Goal: Check status

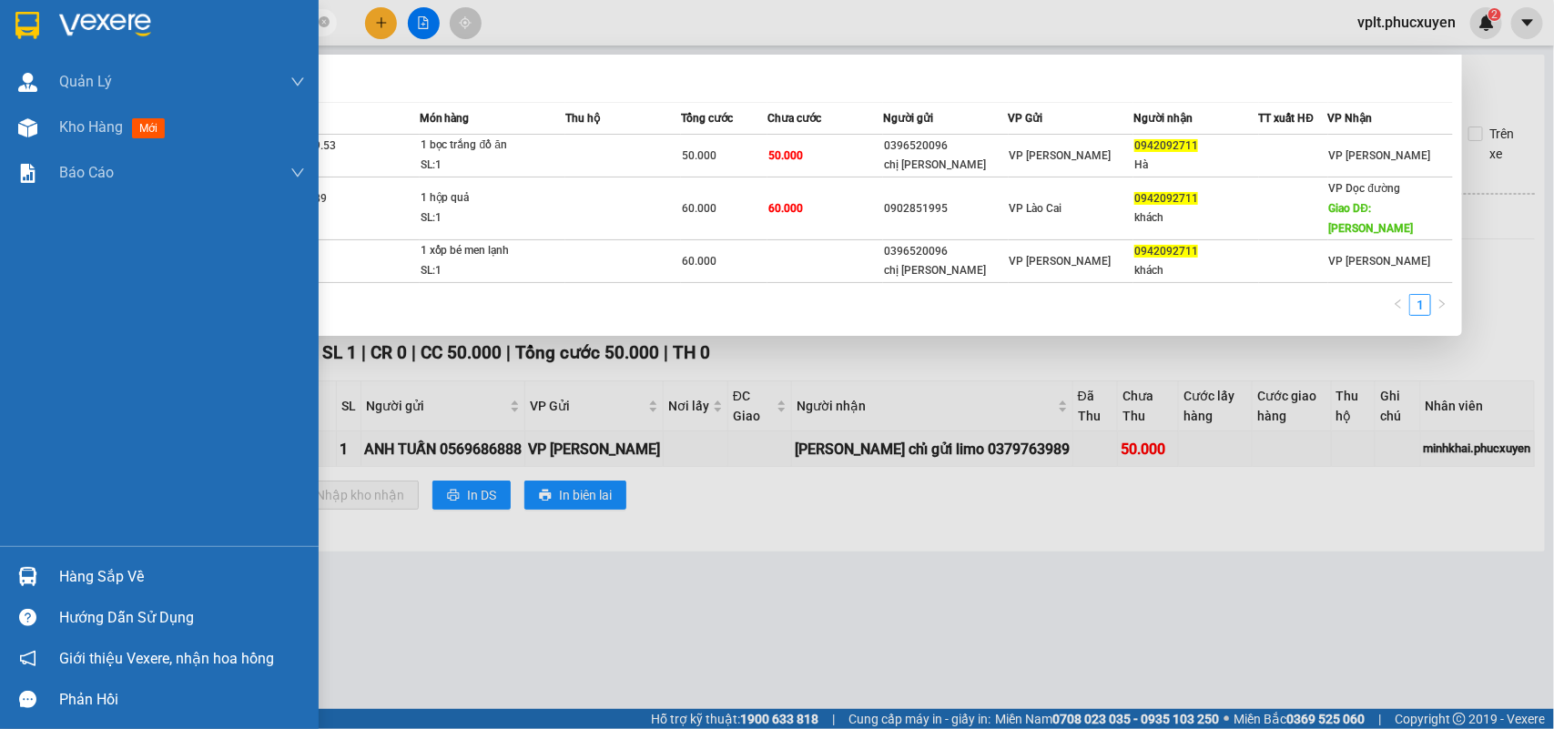
click at [35, 39] on section "Kết quả tìm kiếm ( 3 ) Bộ lọc Mã ĐH Trạng thái Món hàng Thu hộ Tổng cước Chưa c…" at bounding box center [777, 364] width 1554 height 729
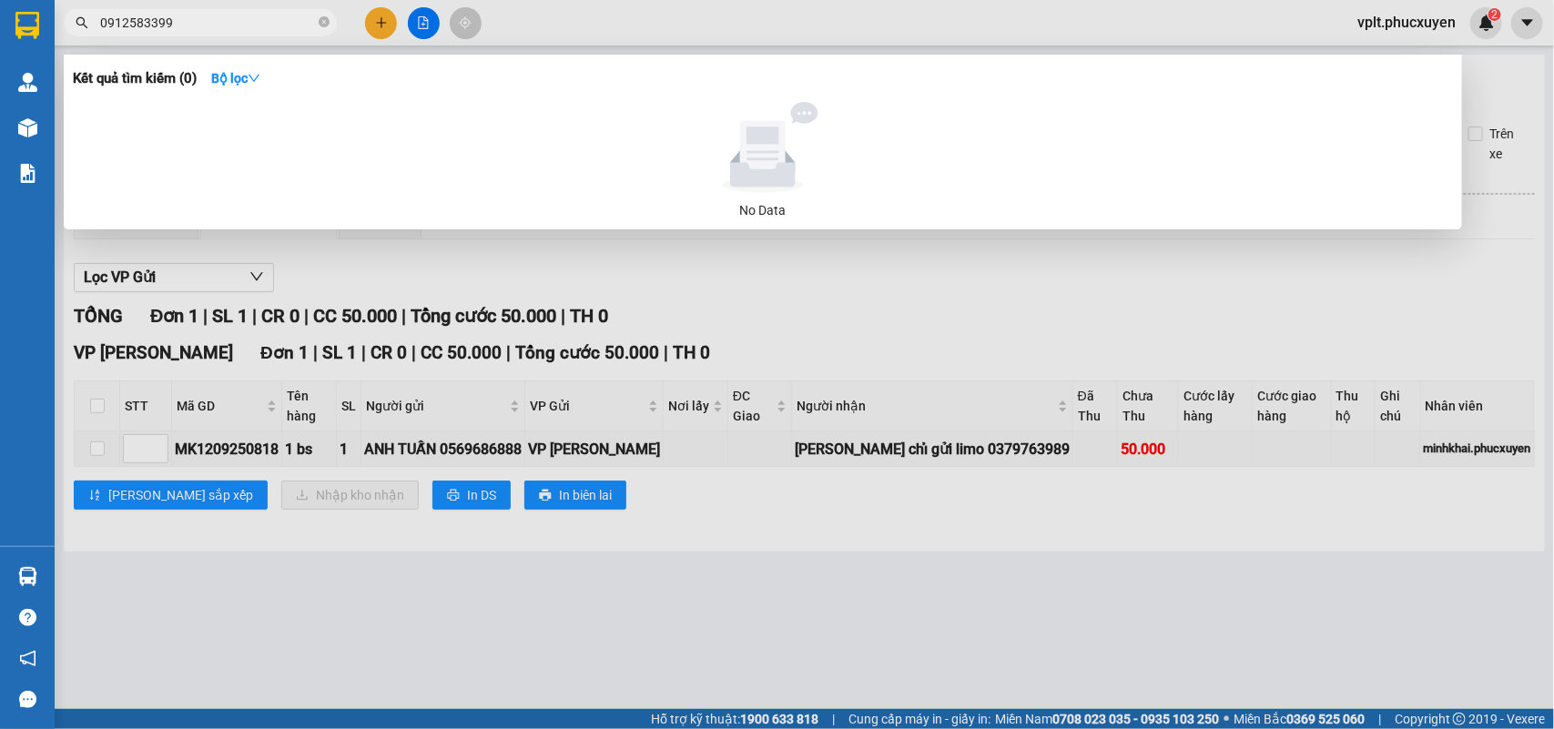
type input "0912583399"
click at [508, 564] on div at bounding box center [777, 364] width 1554 height 729
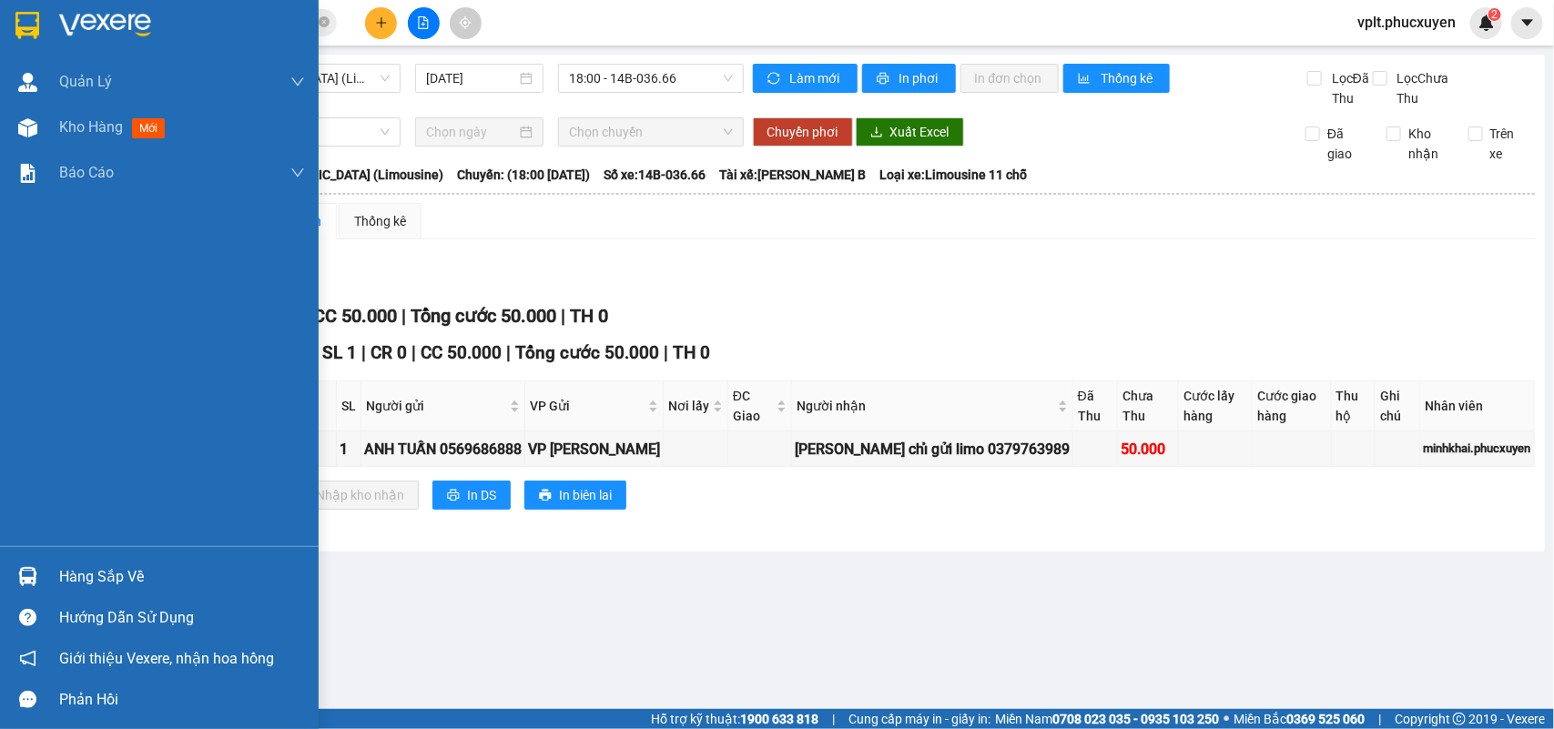
click at [112, 572] on div "Hàng sắp về" at bounding box center [182, 576] width 246 height 27
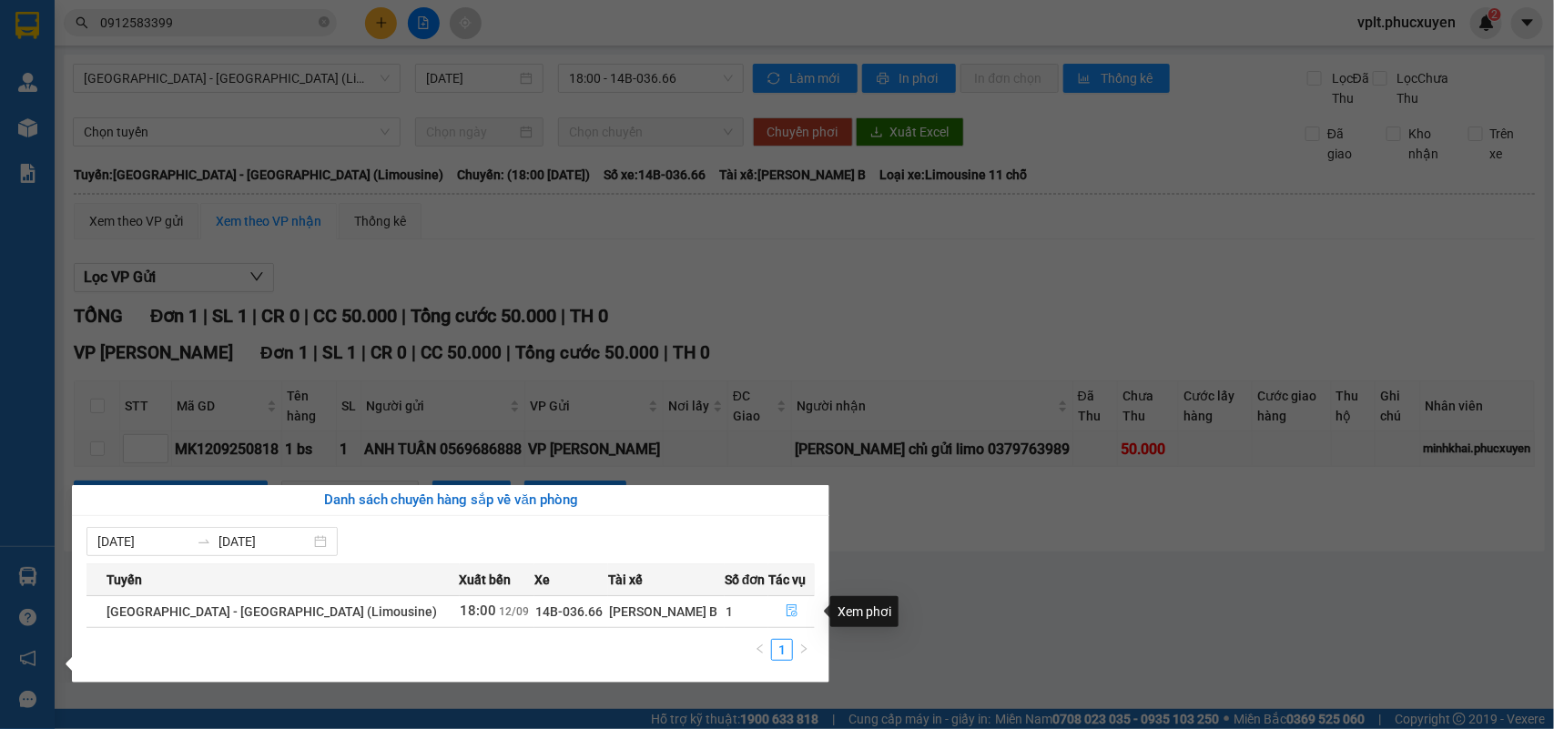
click at [775, 613] on button "button" at bounding box center [791, 611] width 45 height 29
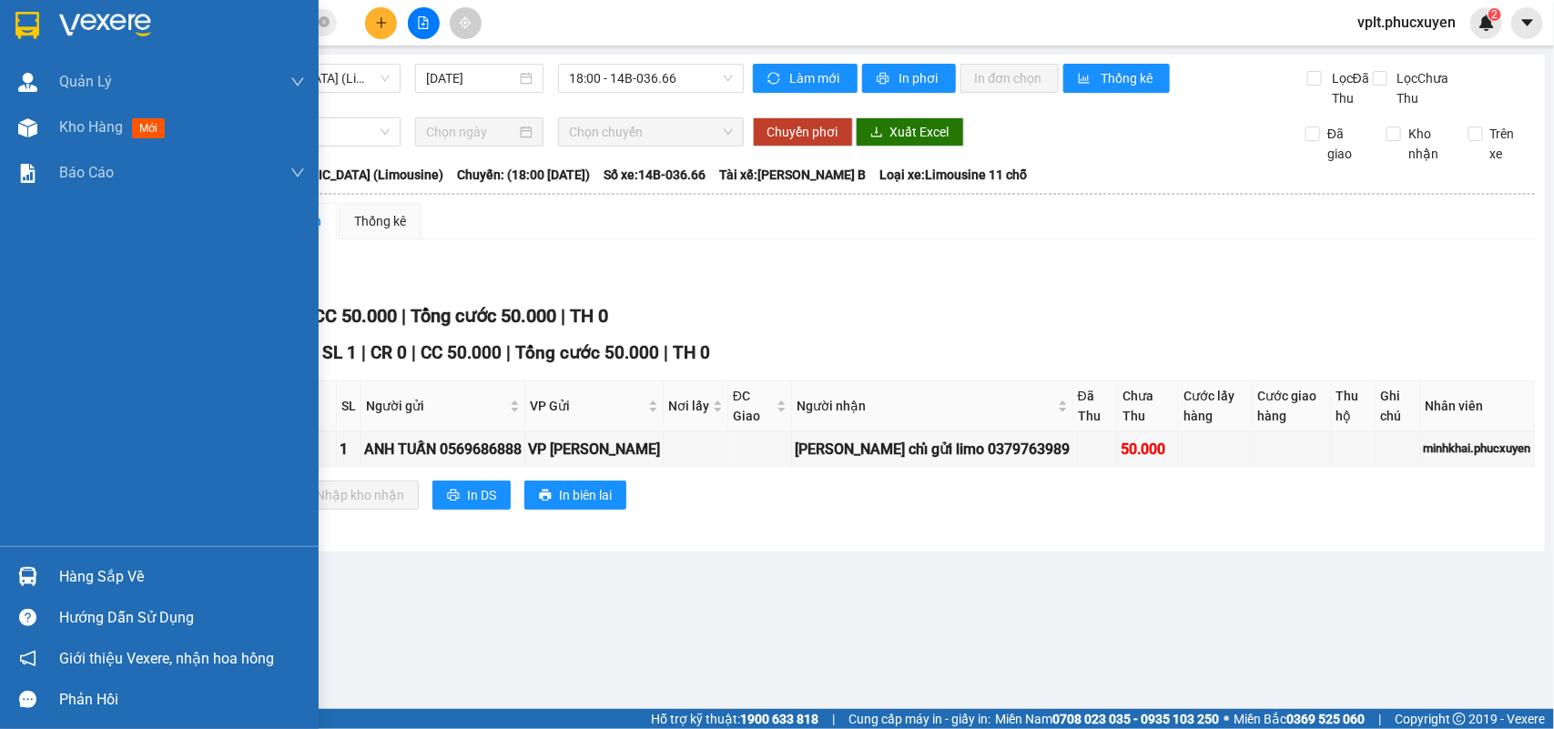
click at [166, 566] on div "Hàng sắp về" at bounding box center [182, 576] width 246 height 27
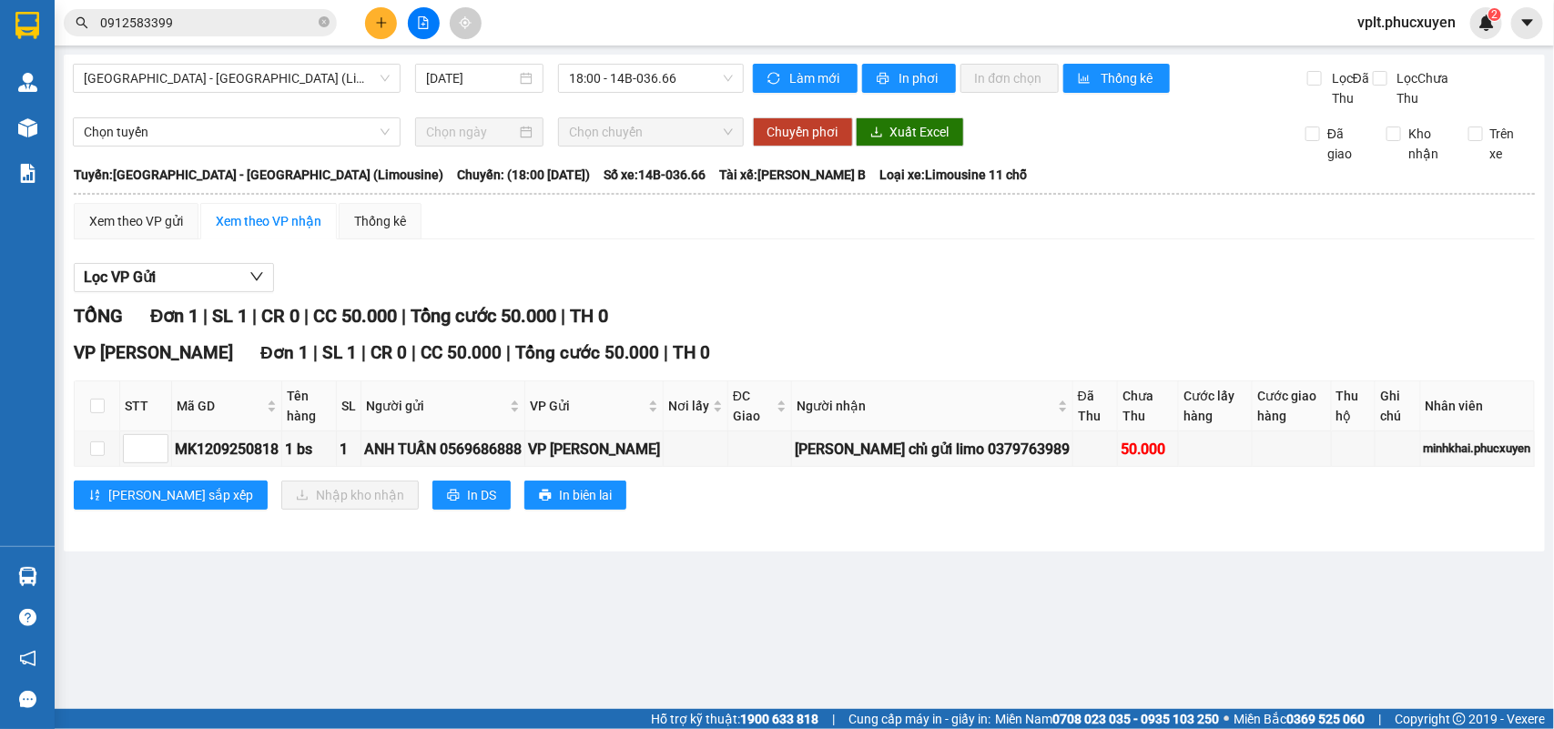
click at [976, 630] on section "Kết quả tìm kiếm ( 0 ) Bộ lọc No Data 0912583399 vplt.phucxuyen 2 [PERSON_NAME]…" at bounding box center [777, 364] width 1554 height 729
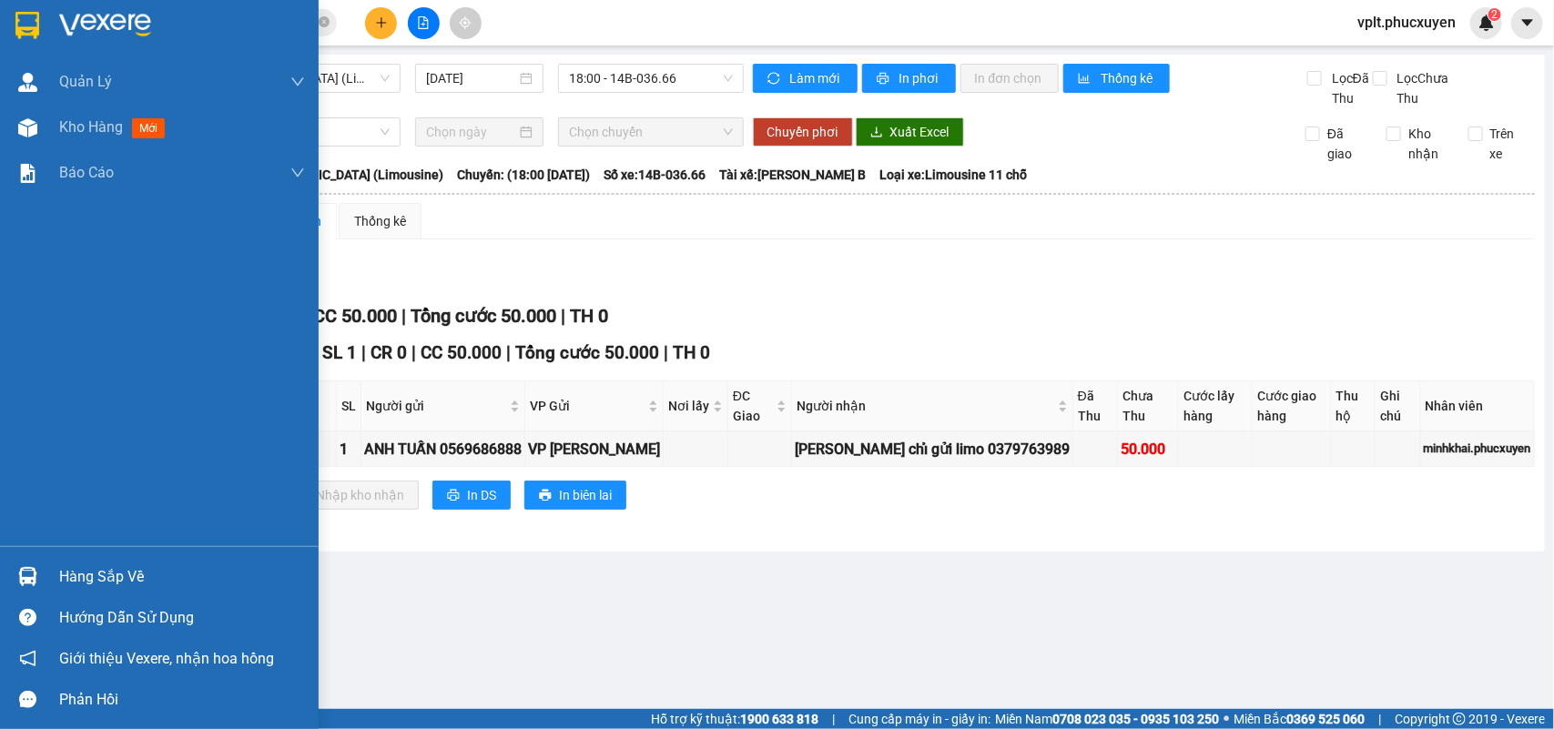
drag, startPoint x: 98, startPoint y: 571, endPoint x: 835, endPoint y: 602, distance: 737.0
click at [103, 571] on div "Hàng sắp về" at bounding box center [182, 576] width 246 height 27
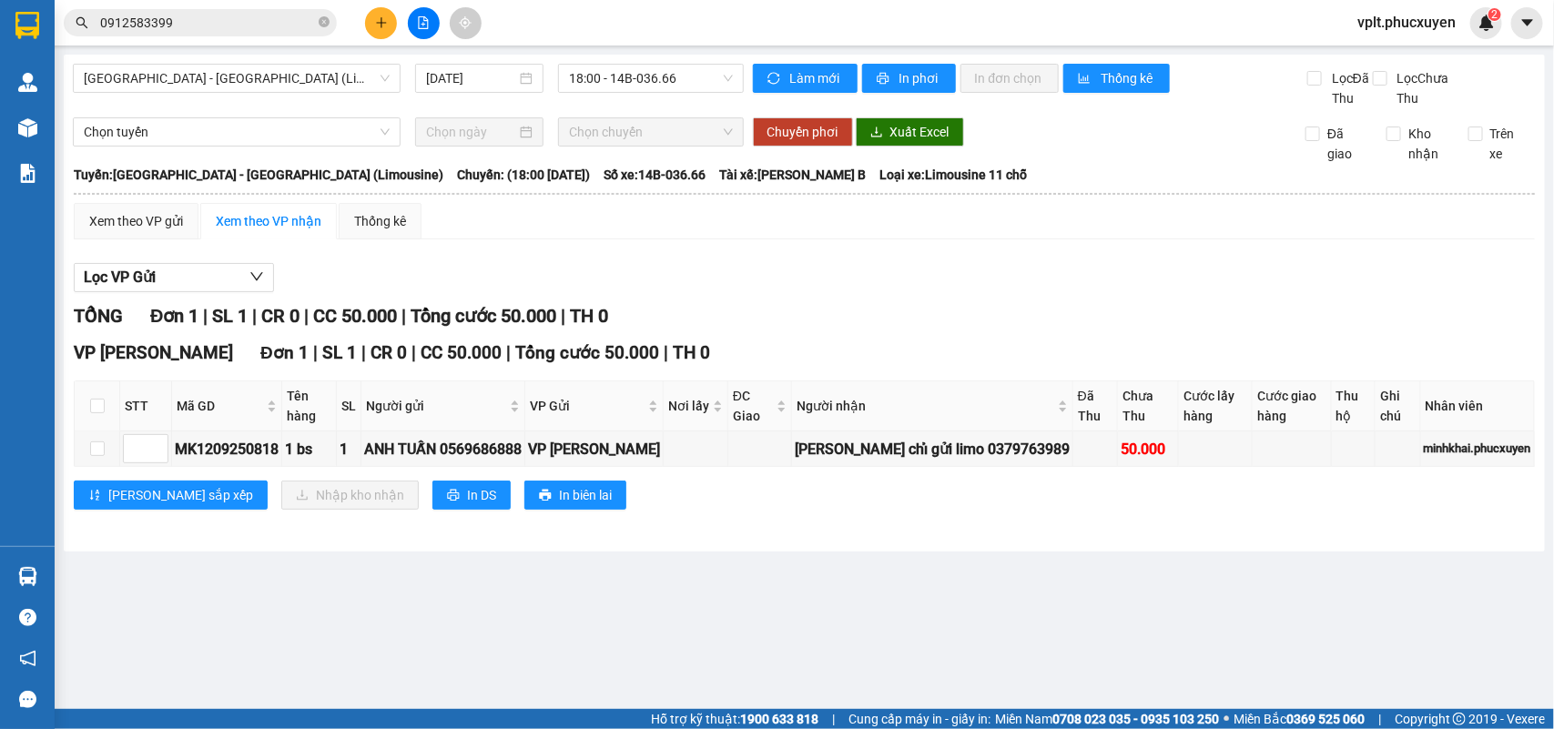
click at [852, 297] on section "Kết quả tìm kiếm ( 0 ) Bộ lọc No Data 0912583399 vplt.phucxuyen 2 [PERSON_NAME]…" at bounding box center [777, 364] width 1554 height 729
click at [201, 461] on div "MK1209250818" at bounding box center [227, 449] width 104 height 23
copy div "MK1209250818"
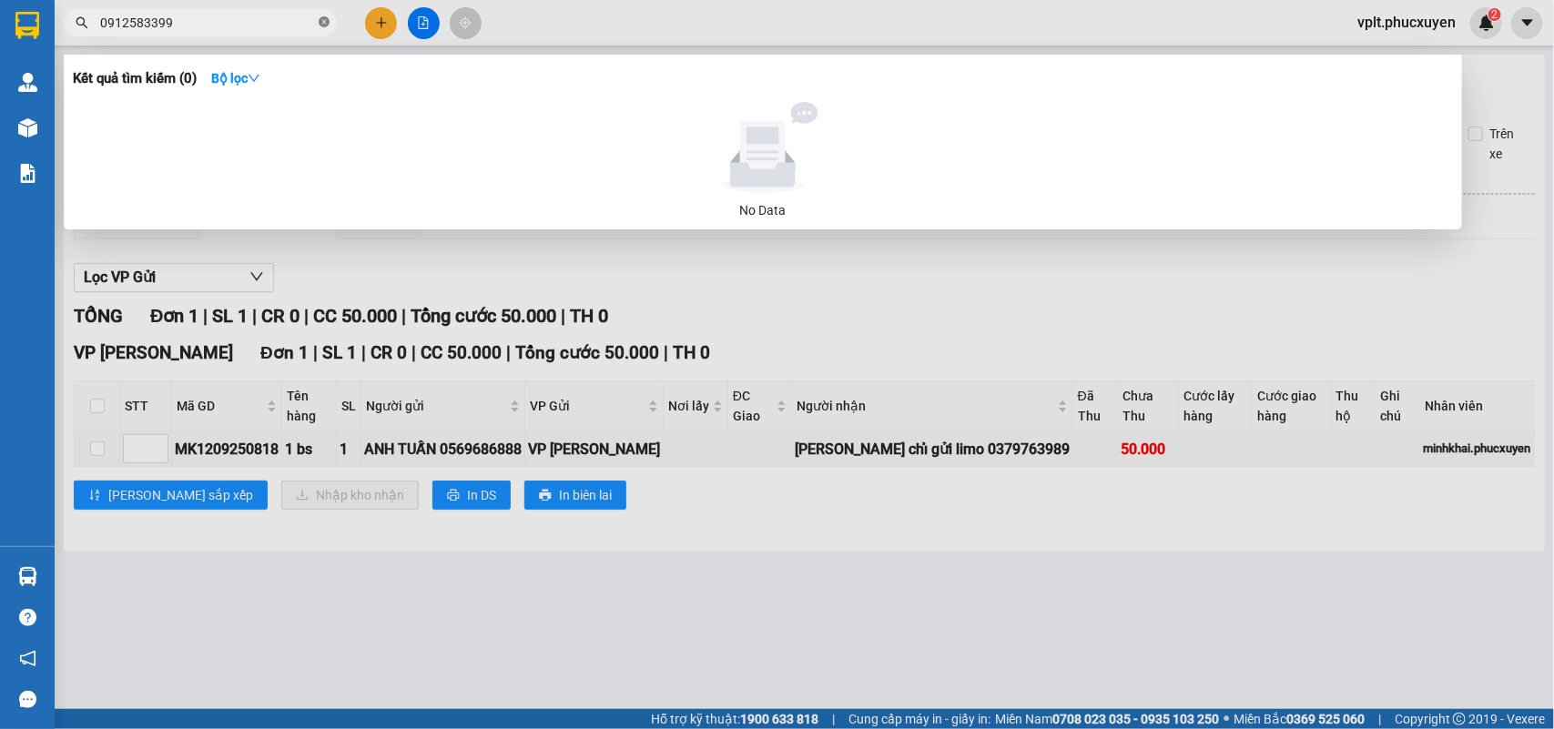
click at [324, 21] on icon "close-circle" at bounding box center [324, 21] width 11 height 11
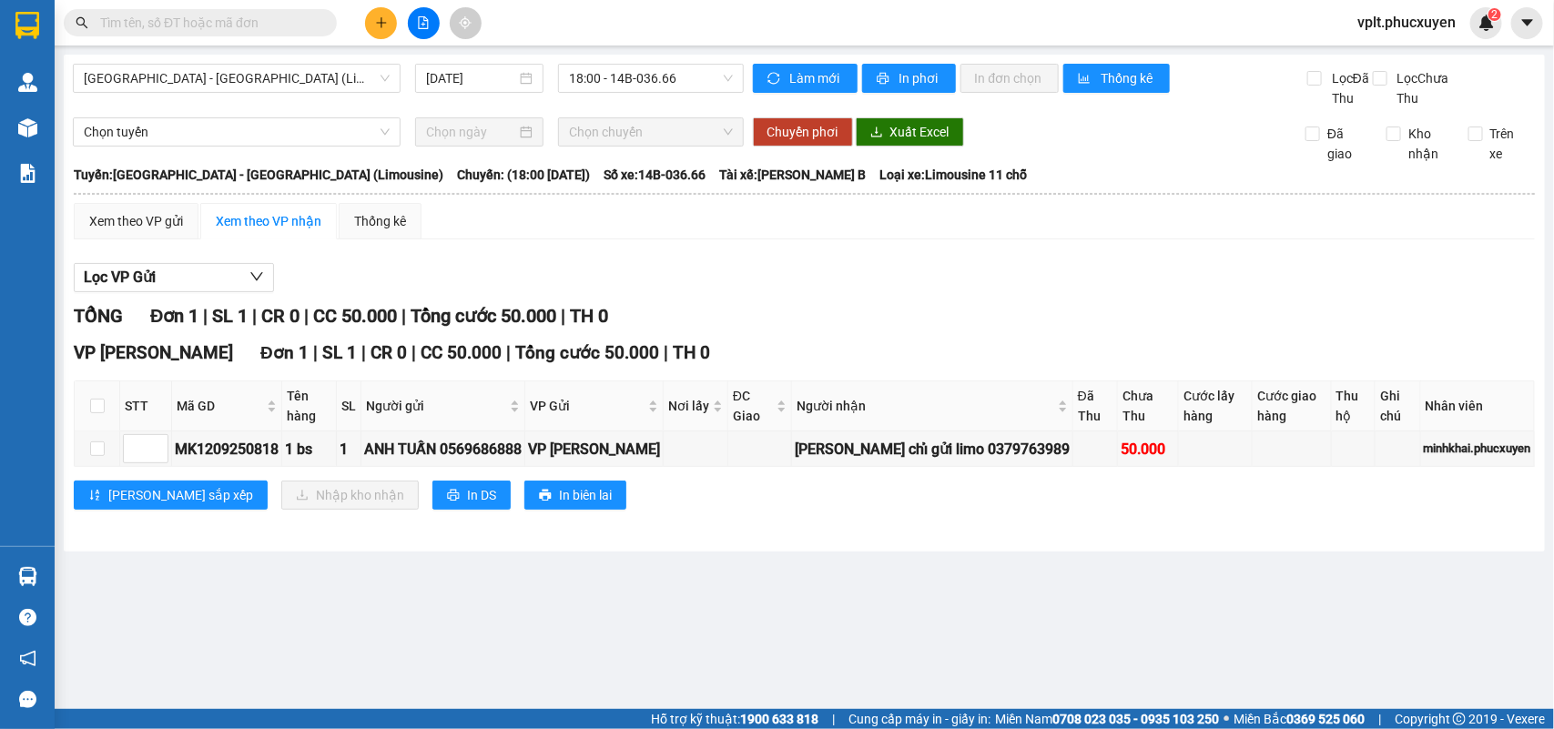
click at [228, 23] on input "text" at bounding box center [207, 23] width 215 height 20
paste input "MK1209250818"
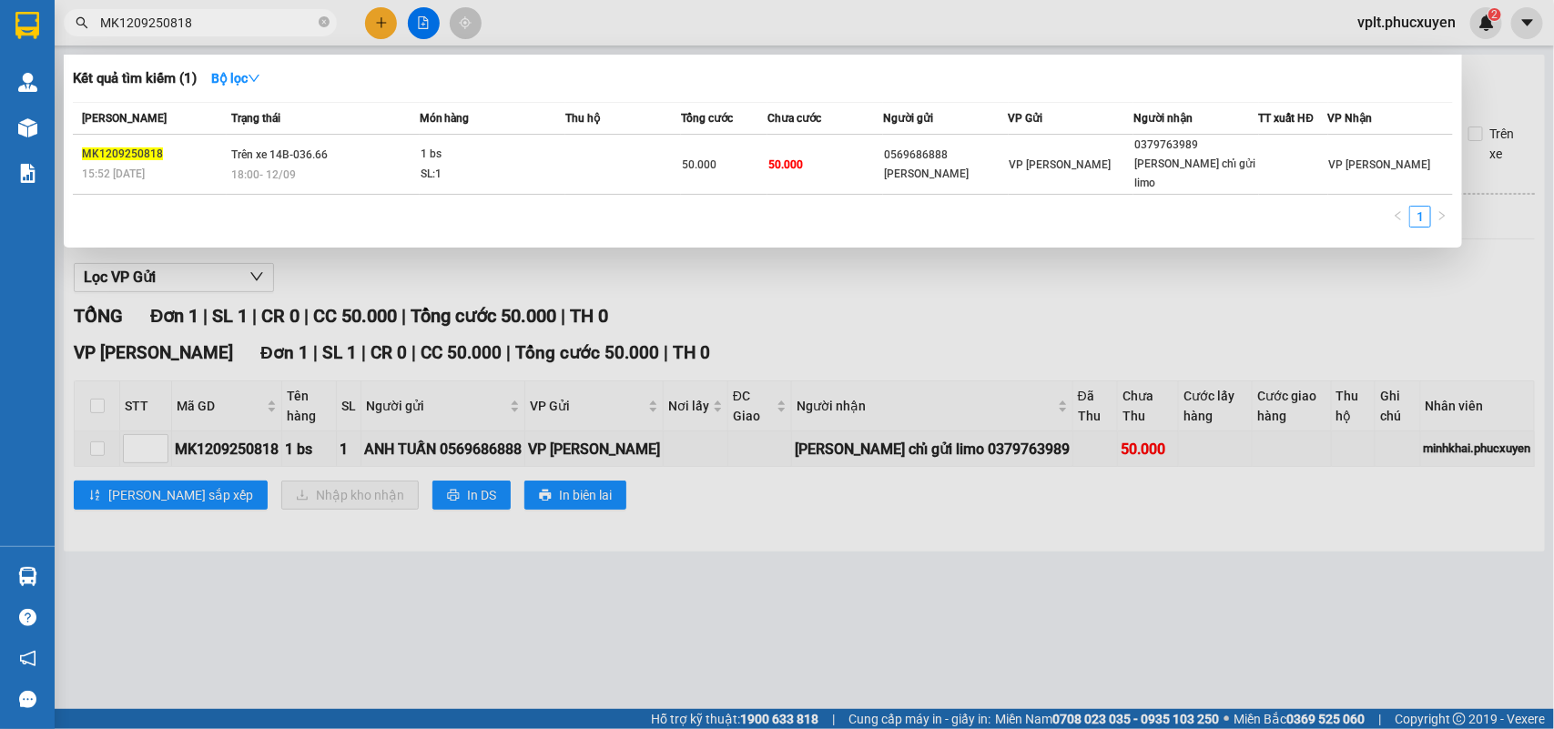
type input "MK1209250818"
click at [806, 651] on div at bounding box center [777, 364] width 1554 height 729
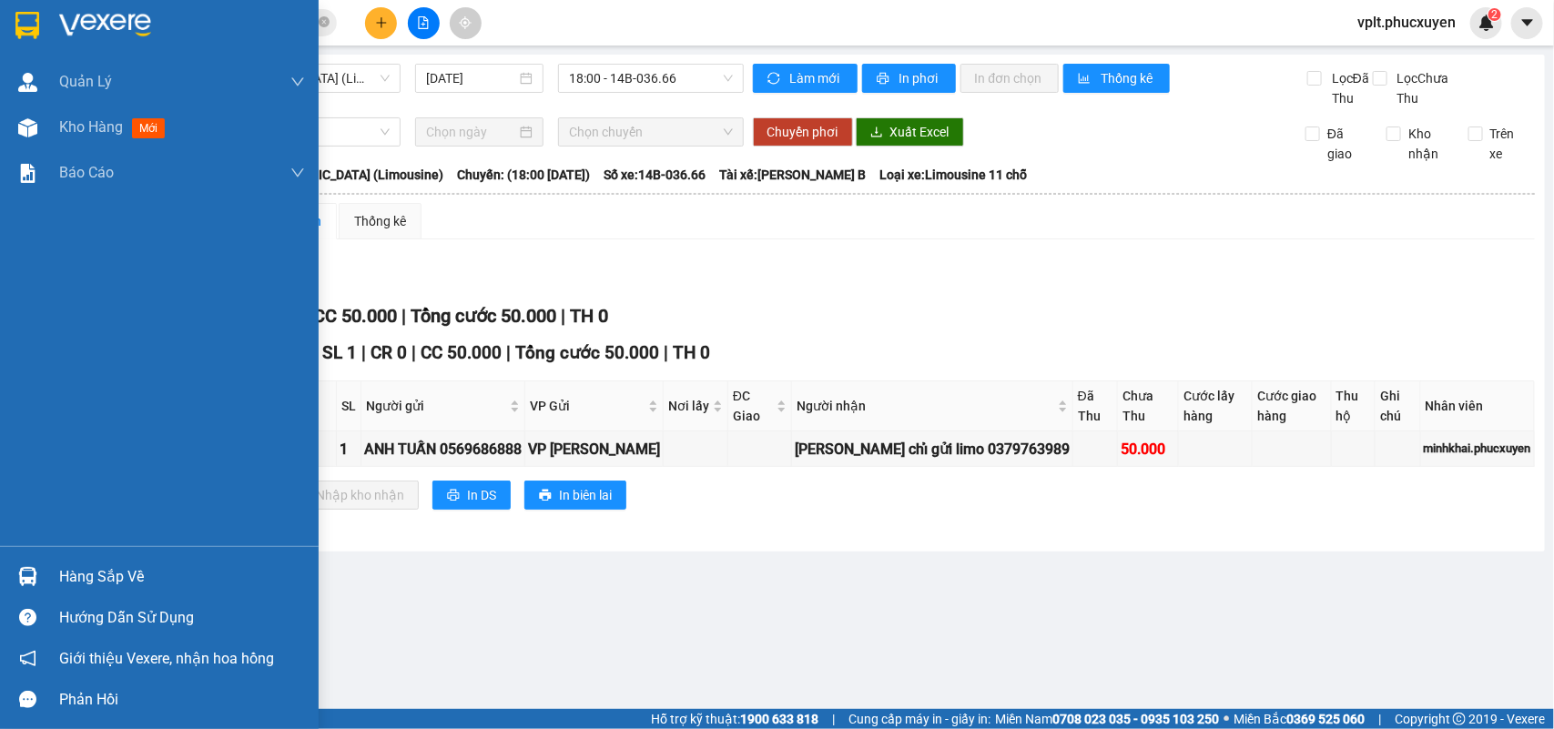
click at [80, 563] on div "Hàng sắp về" at bounding box center [182, 576] width 246 height 27
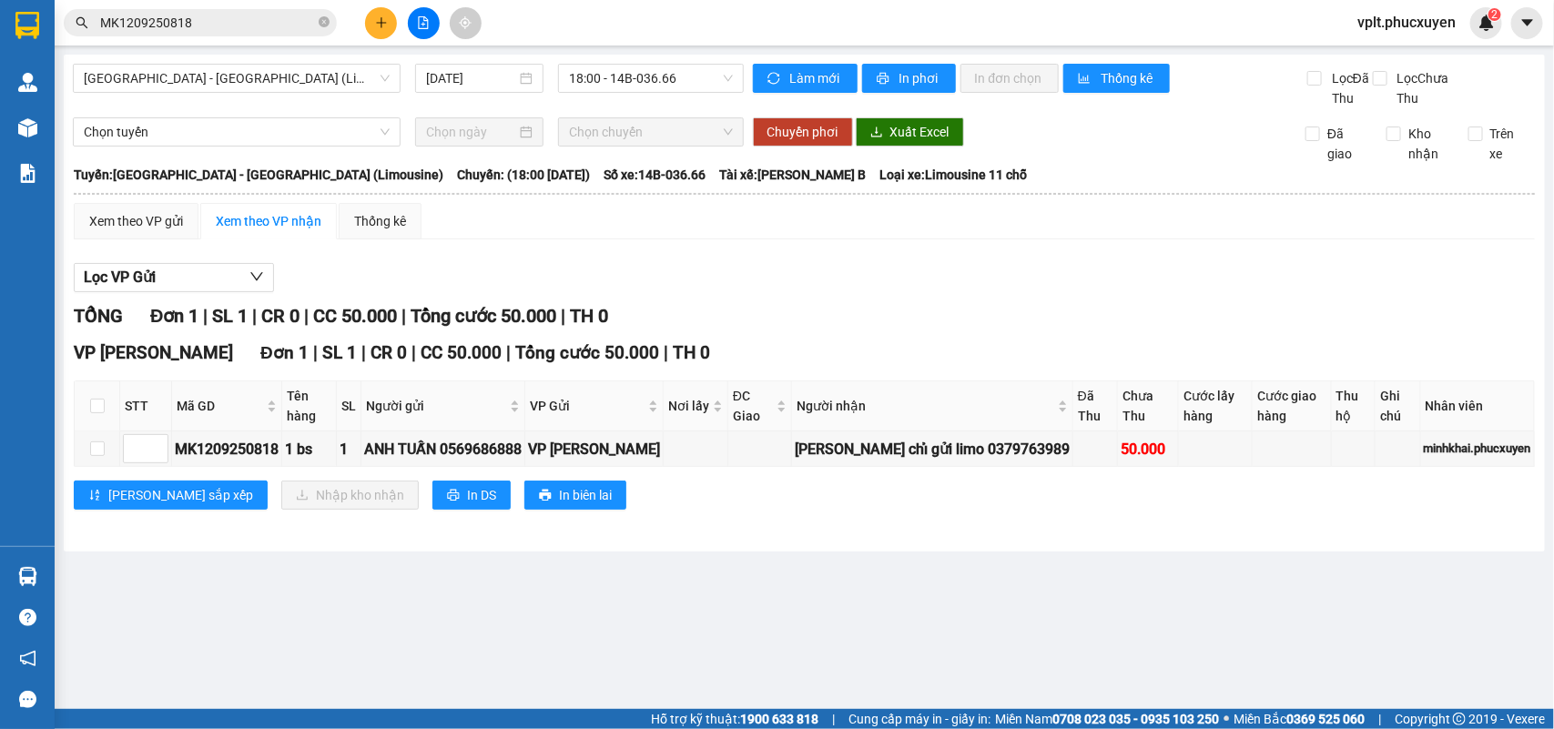
click at [976, 623] on section "Kết quả tìm kiếm ( 1 ) Bộ lọc Mã ĐH Trạng thái Món hàng Thu hộ Tổng cước Chưa c…" at bounding box center [777, 364] width 1554 height 729
click at [493, 706] on main "[GEOGRAPHIC_DATA] - [GEOGRAPHIC_DATA] (Limousine) [DATE] 18:00 - 14B-036.66 Làm…" at bounding box center [777, 354] width 1554 height 709
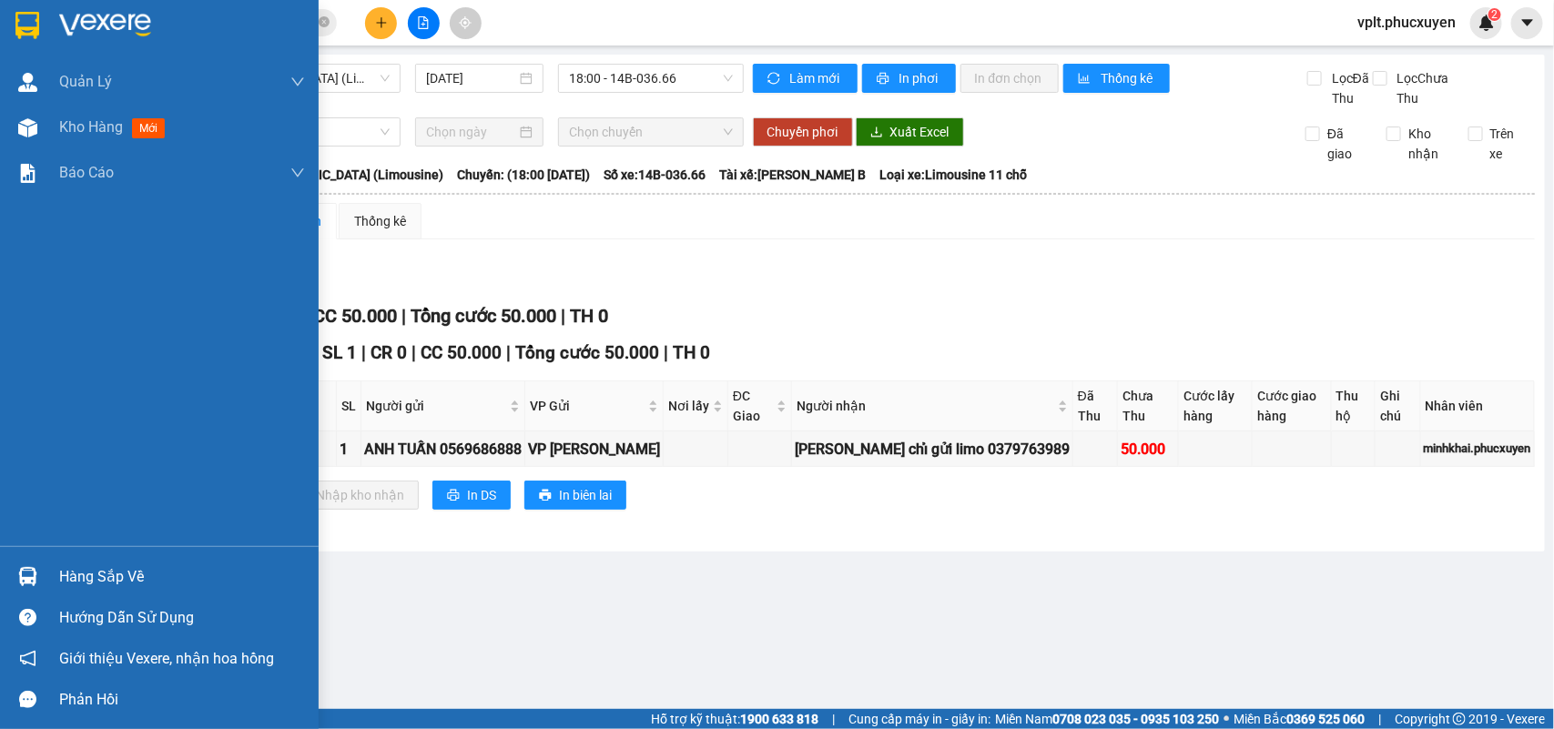
click at [152, 563] on div "Hàng sắp về" at bounding box center [182, 576] width 246 height 27
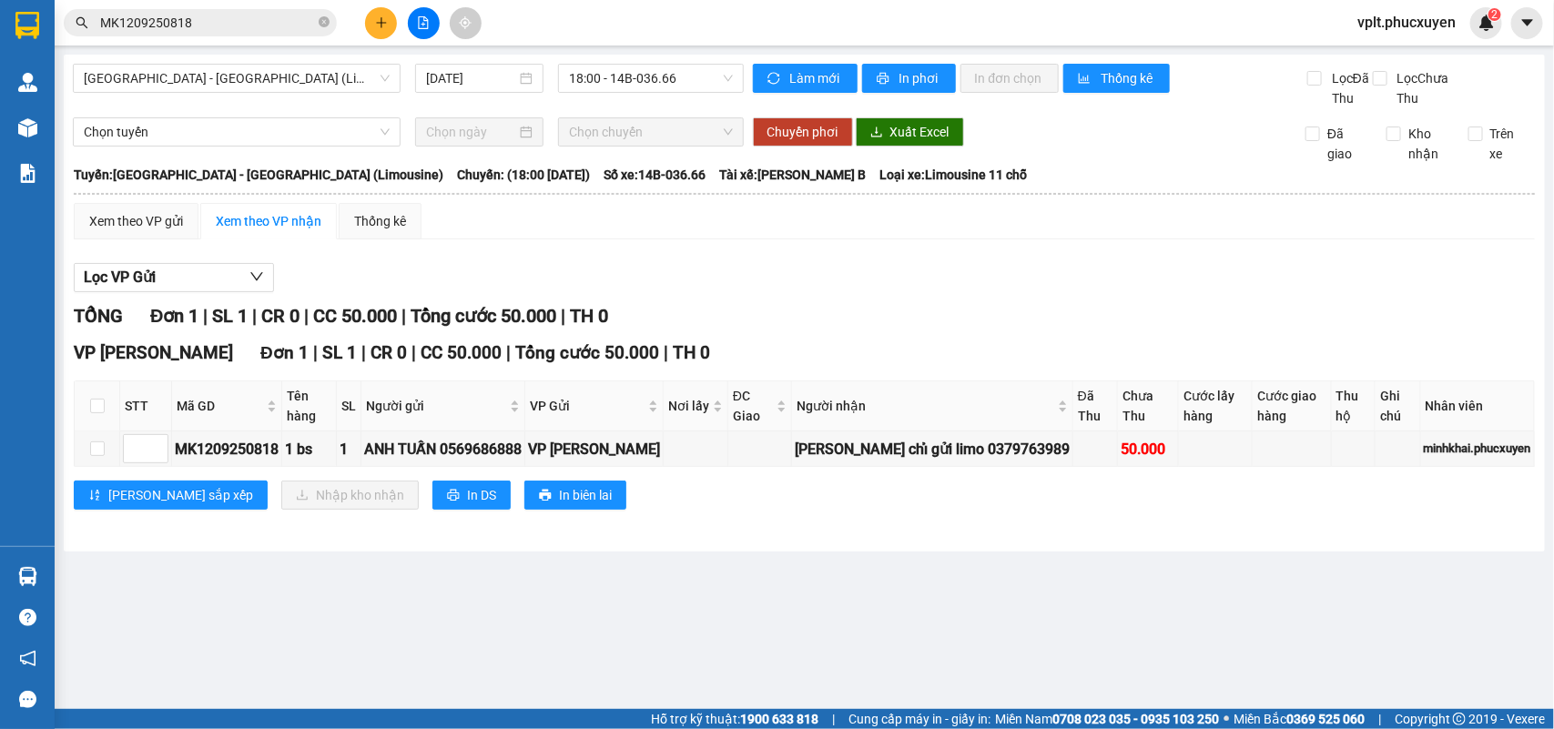
click at [984, 582] on section "Kết quả tìm kiếm ( 1 ) Bộ lọc Mã ĐH Trạng thái Món hàng Thu hộ Tổng cước Chưa c…" at bounding box center [777, 364] width 1554 height 729
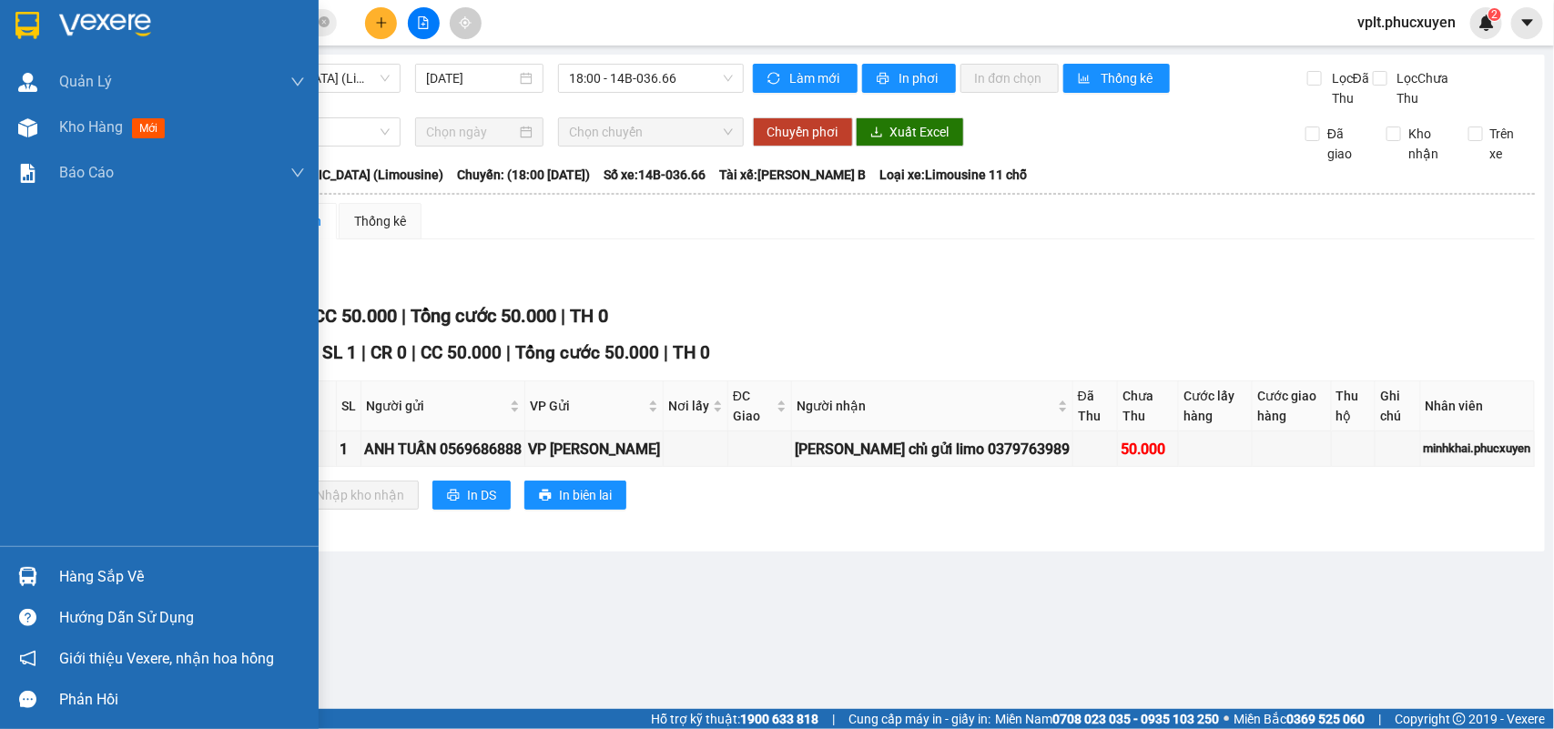
click at [66, 570] on div "Hàng sắp về" at bounding box center [182, 576] width 246 height 27
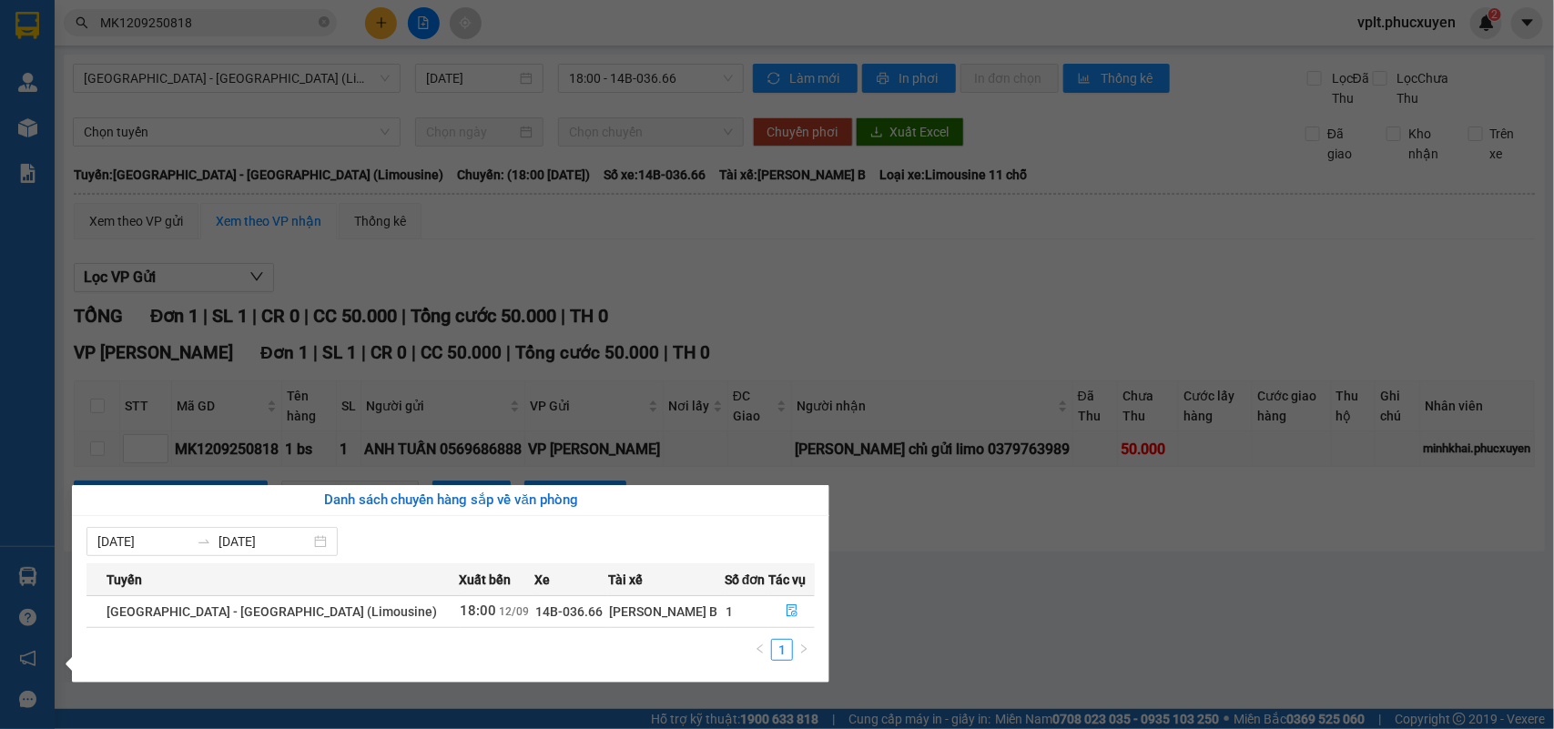
click at [1028, 582] on section "Kết quả tìm kiếm ( 1 ) Bộ lọc Mã ĐH Trạng thái Món hàng Thu hộ Tổng cước Chưa c…" at bounding box center [777, 364] width 1554 height 729
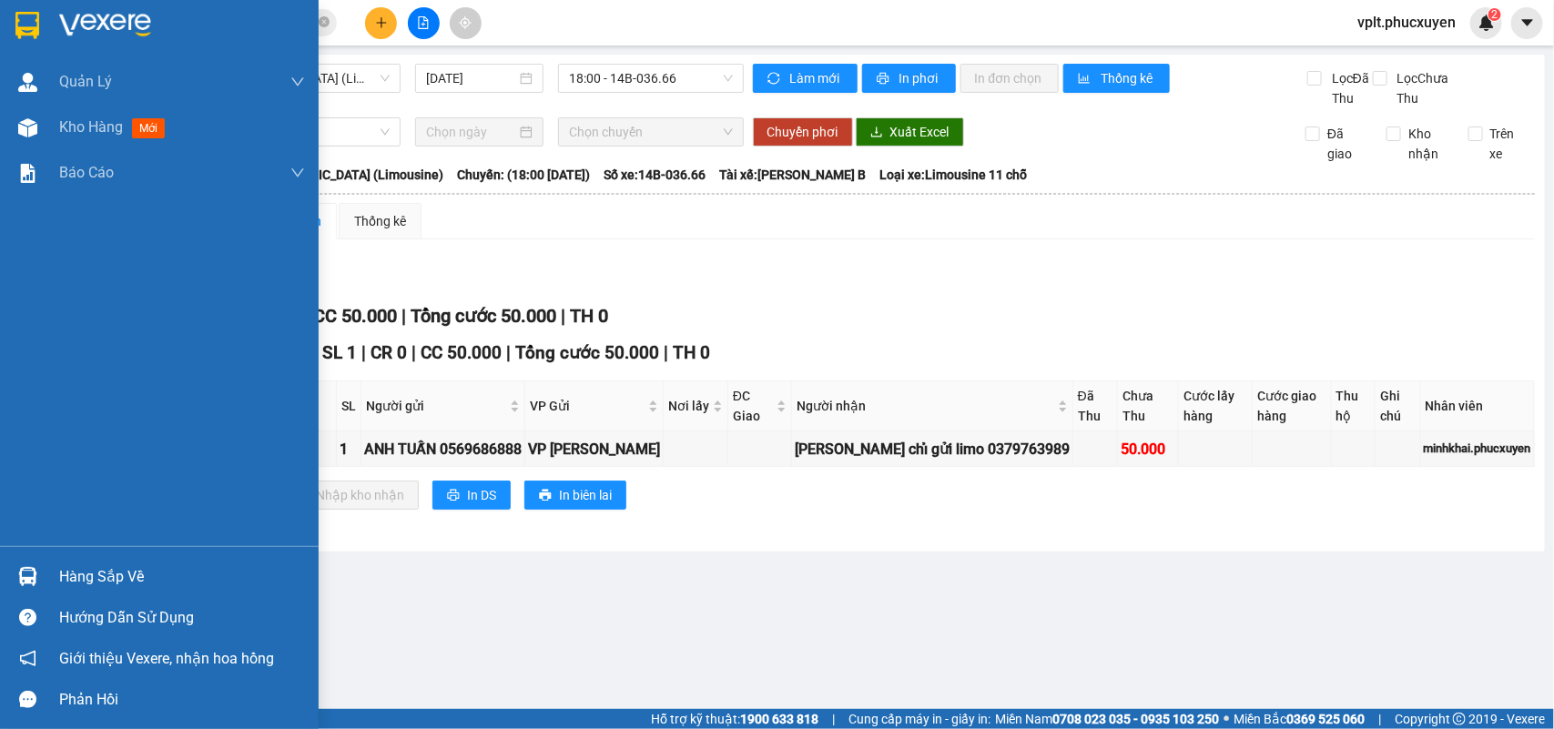
click at [133, 555] on div "Hàng sắp về Hướng dẫn sử dụng Giới thiệu Vexere, nhận hoa hồng Phản hồi" at bounding box center [159, 633] width 319 height 174
click at [134, 584] on div "Hàng sắp về" at bounding box center [182, 576] width 246 height 27
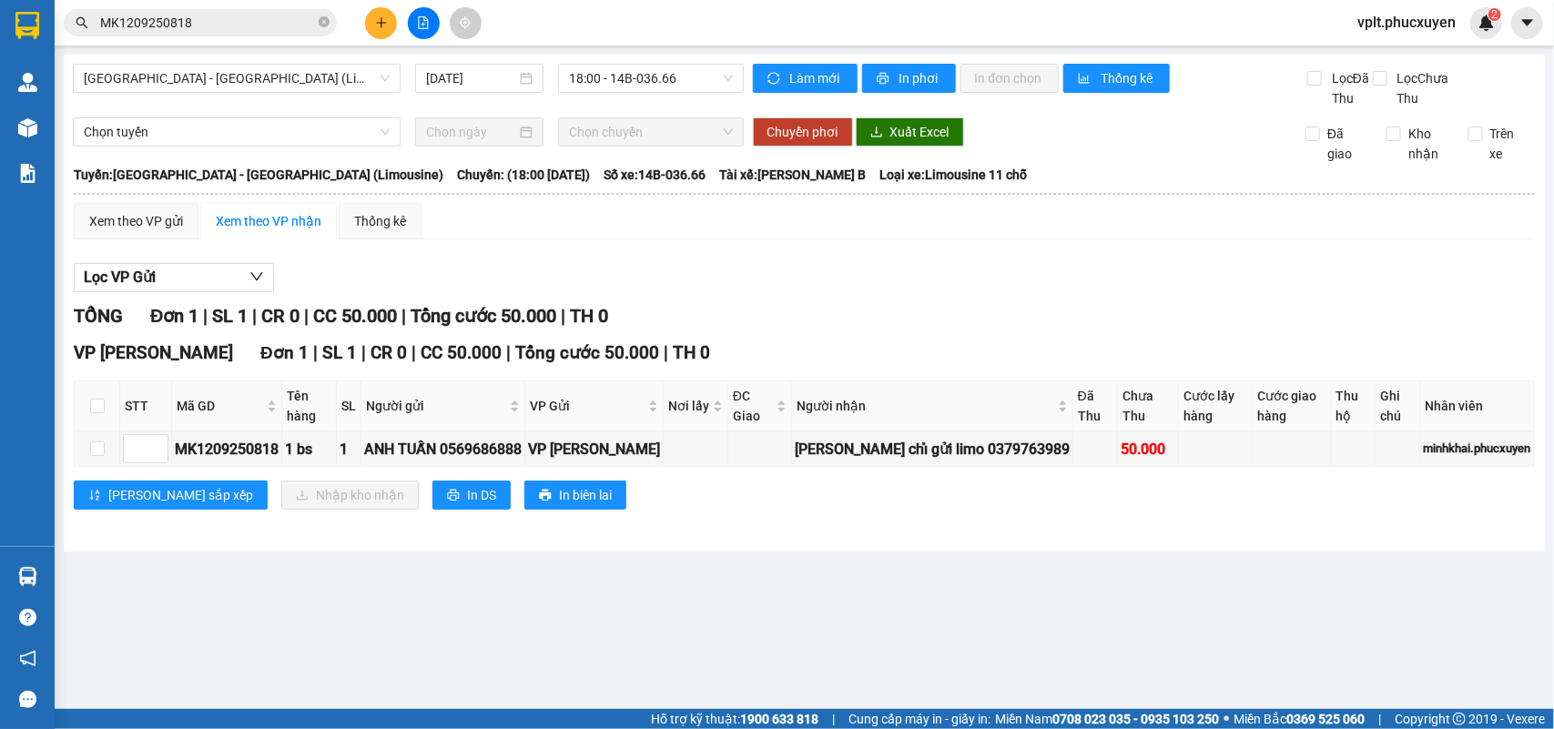
click at [951, 585] on section "Kết quả tìm kiếm ( 1 ) Bộ lọc Mã ĐH Trạng thái Món hàng Thu hộ Tổng cước Chưa c…" at bounding box center [777, 364] width 1554 height 729
